Goal: Transaction & Acquisition: Purchase product/service

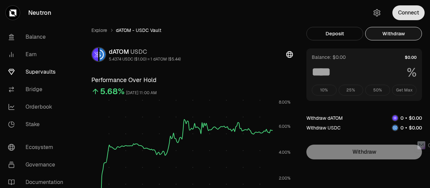
click at [407, 10] on button "Connect" at bounding box center [409, 12] width 32 height 15
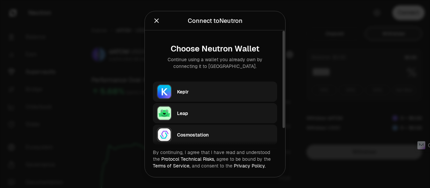
click at [179, 90] on div "Keplr" at bounding box center [225, 91] width 96 height 7
type input "***"
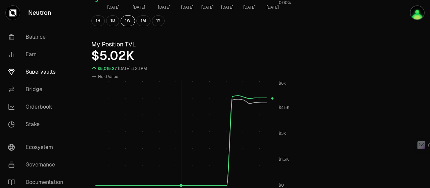
scroll to position [303, 0]
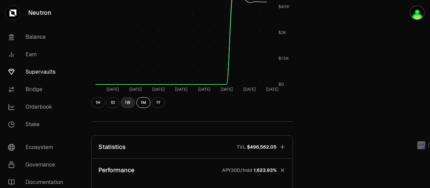
click at [130, 101] on button "1W" at bounding box center [128, 102] width 14 height 11
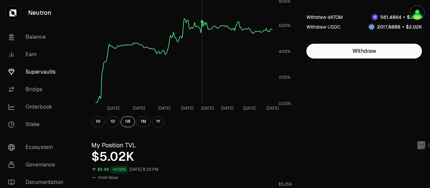
scroll to position [0, 0]
